Goal: Find contact information: Find contact information

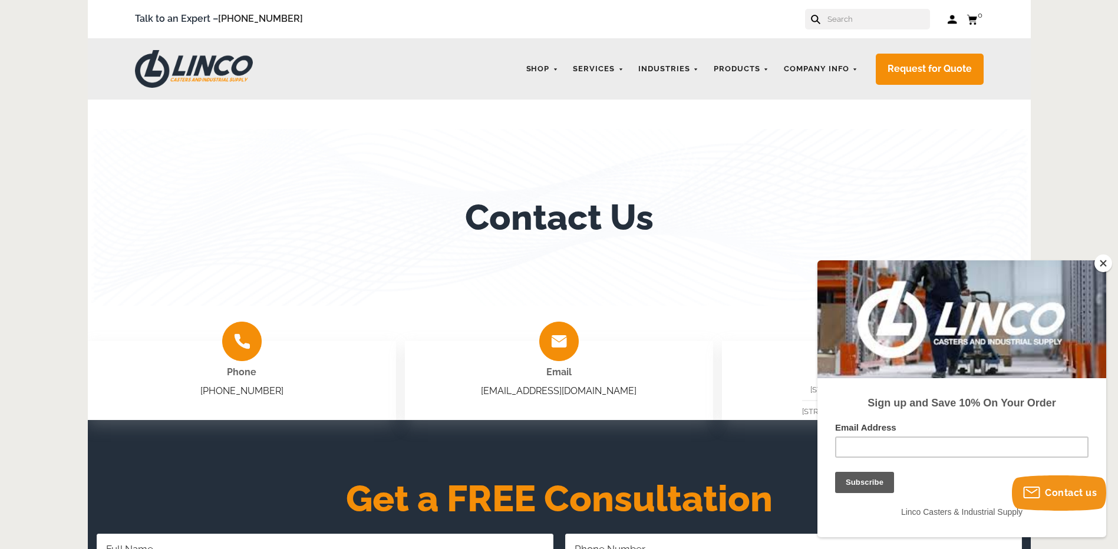
click at [1106, 259] on button "Close" at bounding box center [1104, 264] width 18 height 18
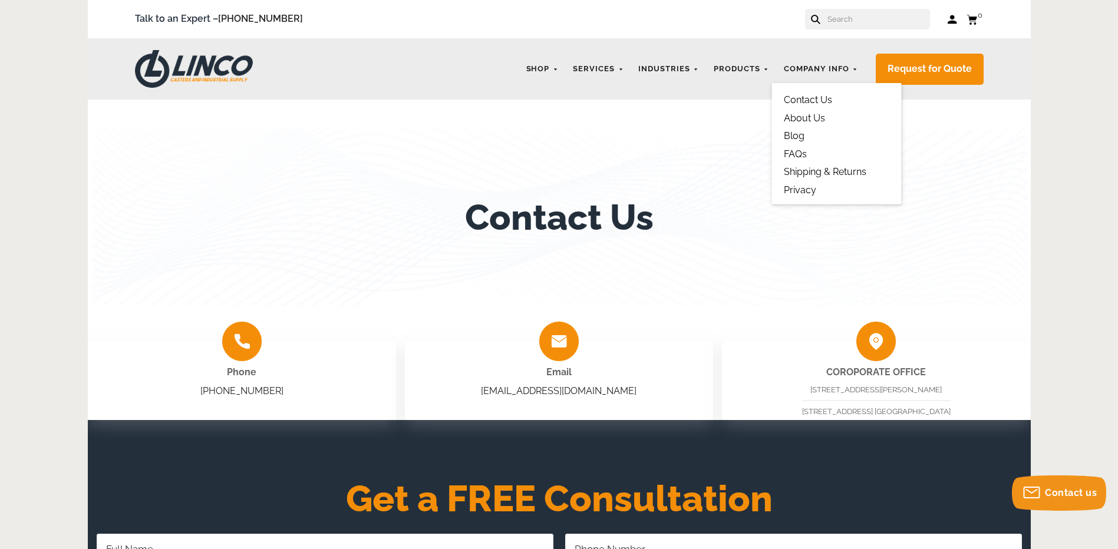
click at [818, 97] on link "Contact Us" at bounding box center [808, 99] width 48 height 11
drag, startPoint x: 943, startPoint y: 390, endPoint x: 801, endPoint y: 388, distance: 142.1
click at [802, 388] on div "[STREET_ADDRESS][PERSON_NAME] [STREET_ADDRESS] [GEOGRAPHIC_DATA]" at bounding box center [876, 401] width 149 height 34
drag, startPoint x: 801, startPoint y: 388, endPoint x: 834, endPoint y: 392, distance: 33.3
copy span "[STREET_ADDRESS][PERSON_NAME]"
